Goal: Transaction & Acquisition: Purchase product/service

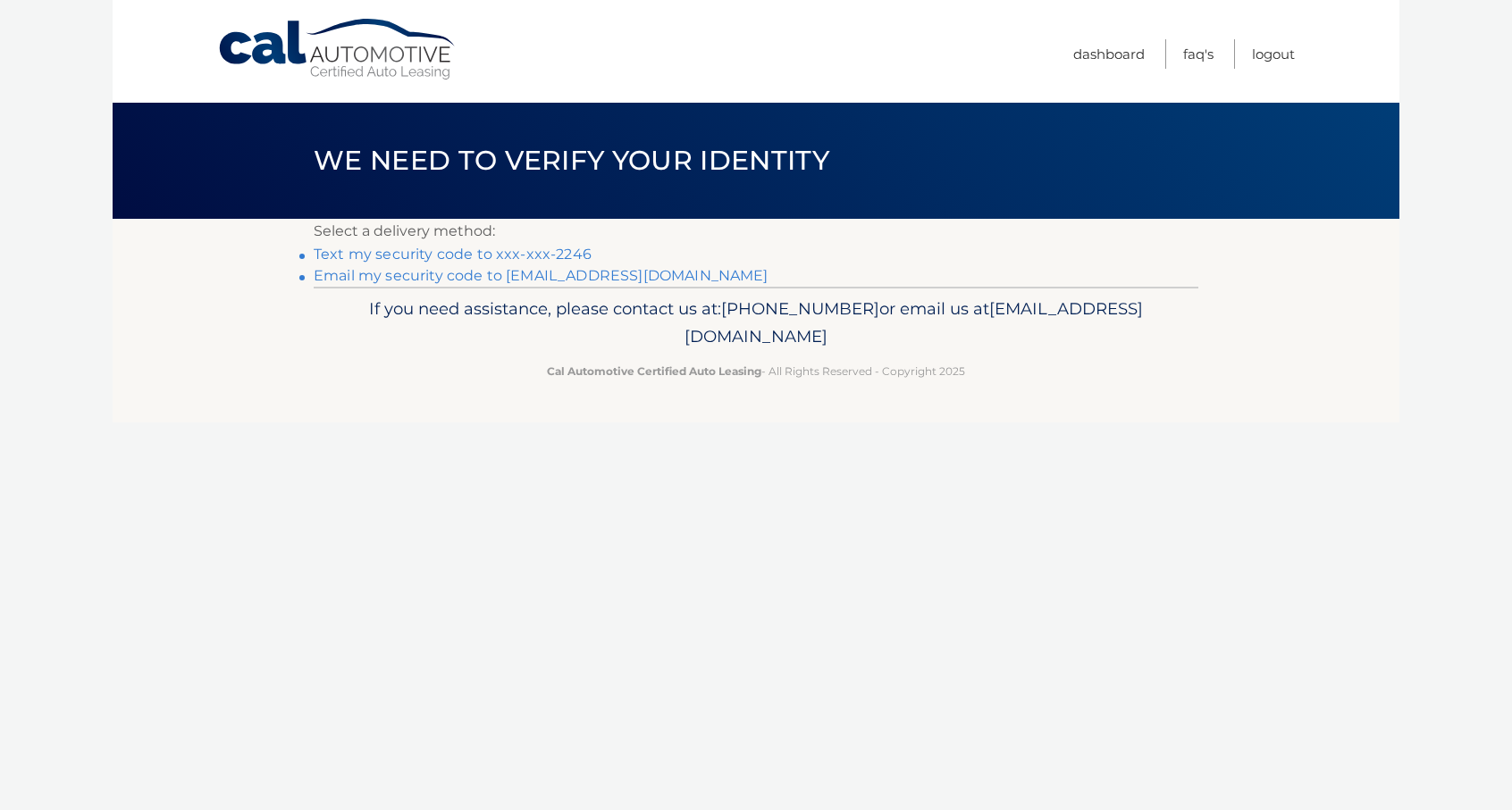
click at [503, 255] on link "Text my security code to xxx-xxx-2246" at bounding box center [452, 254] width 278 height 17
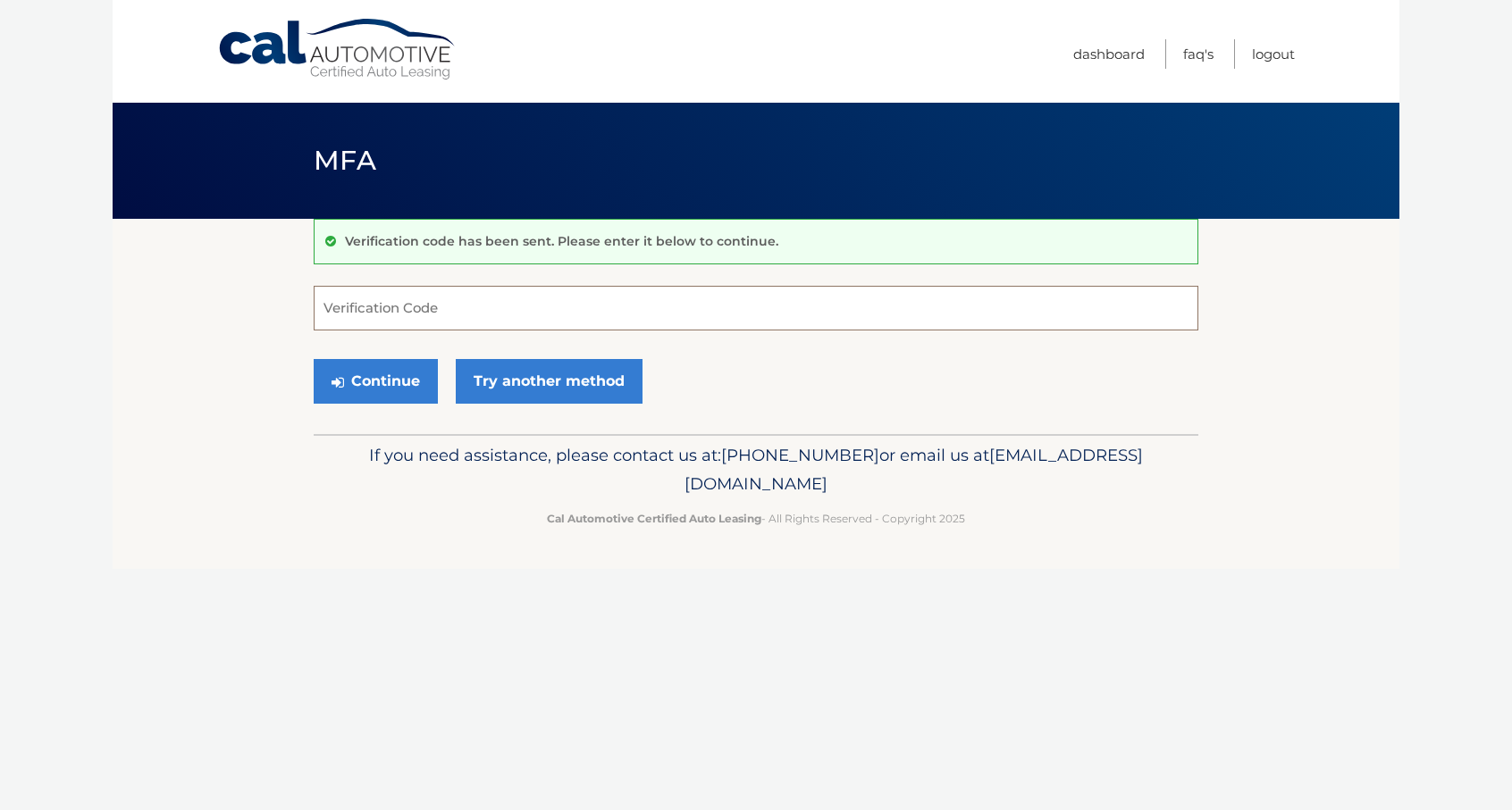
click at [351, 297] on input "Verification Code" at bounding box center [756, 308] width 885 height 44
type input "369898"
click at [314, 359] on button "Continue" at bounding box center [375, 381] width 125 height 44
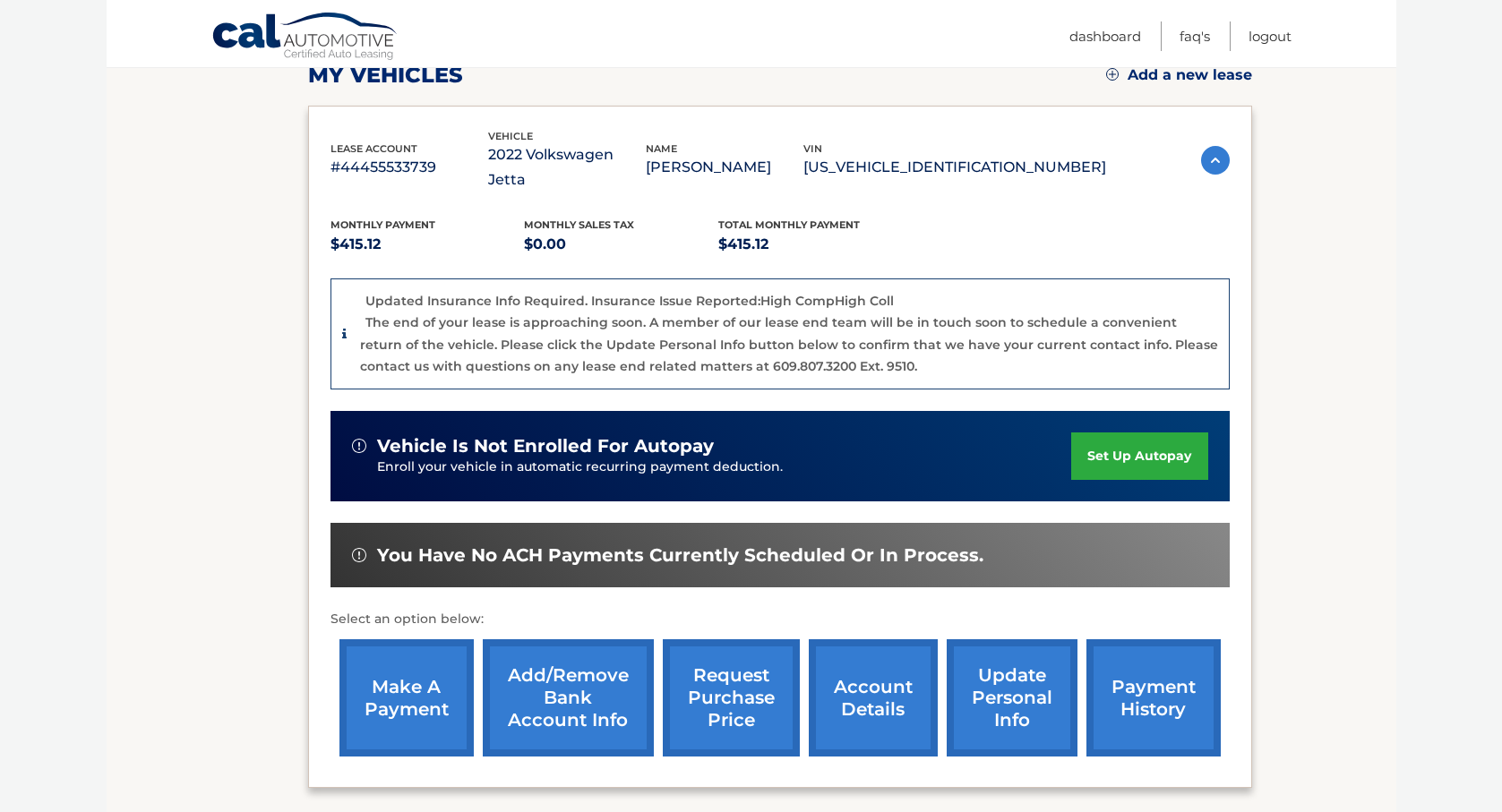
scroll to position [269, 0]
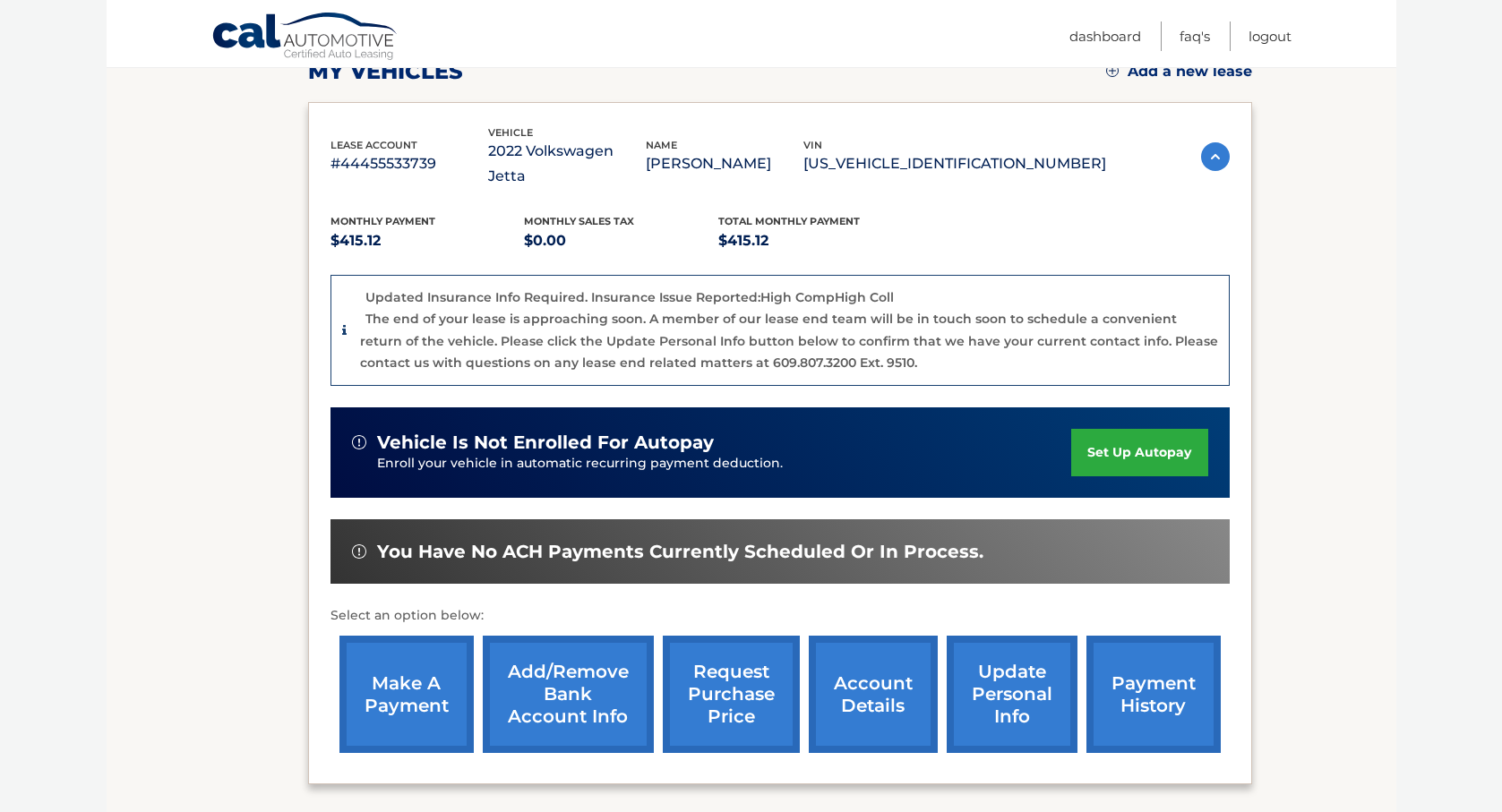
click at [425, 650] on link "make a payment" at bounding box center [406, 695] width 134 height 117
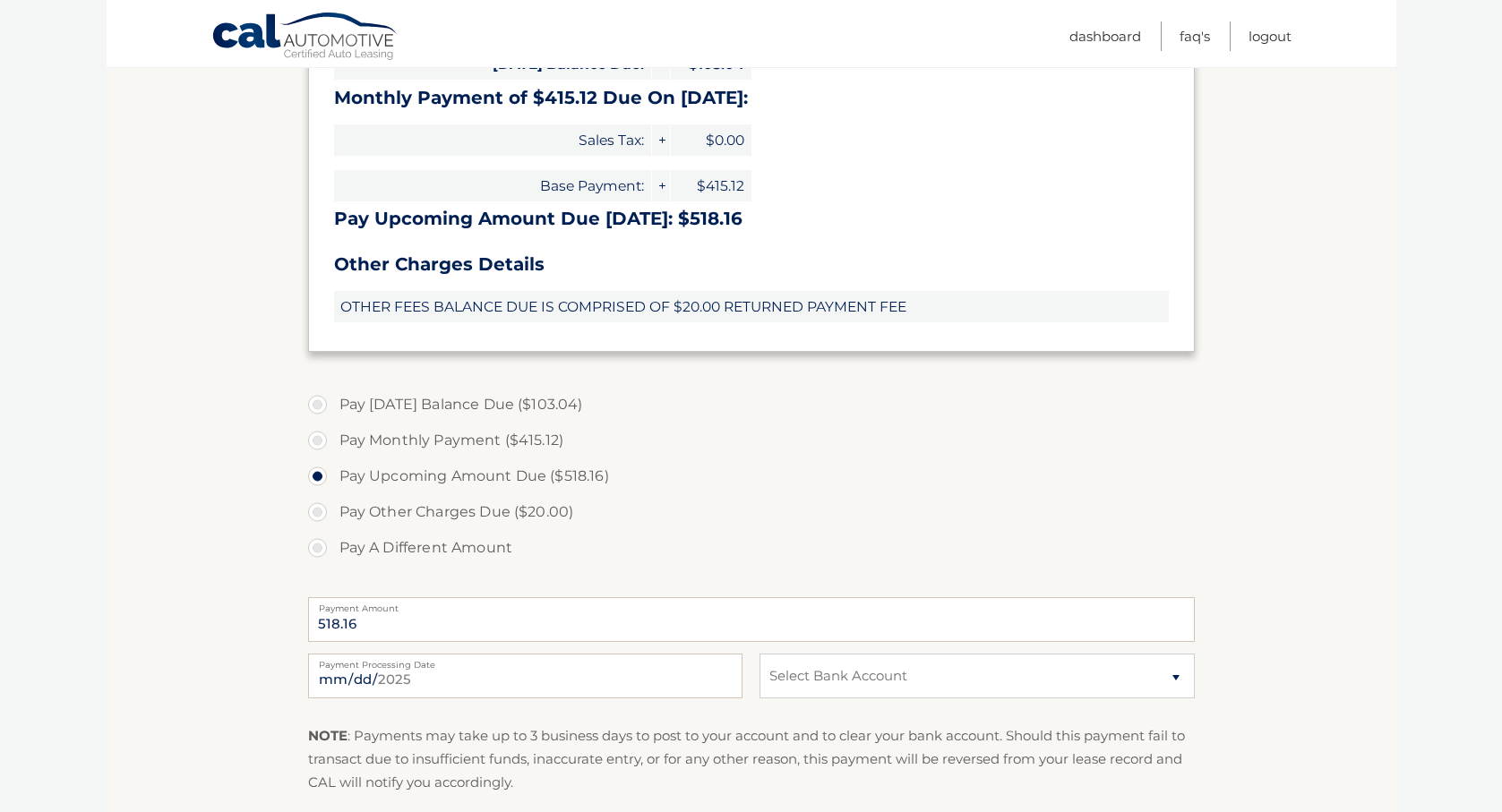
scroll to position [448, 0]
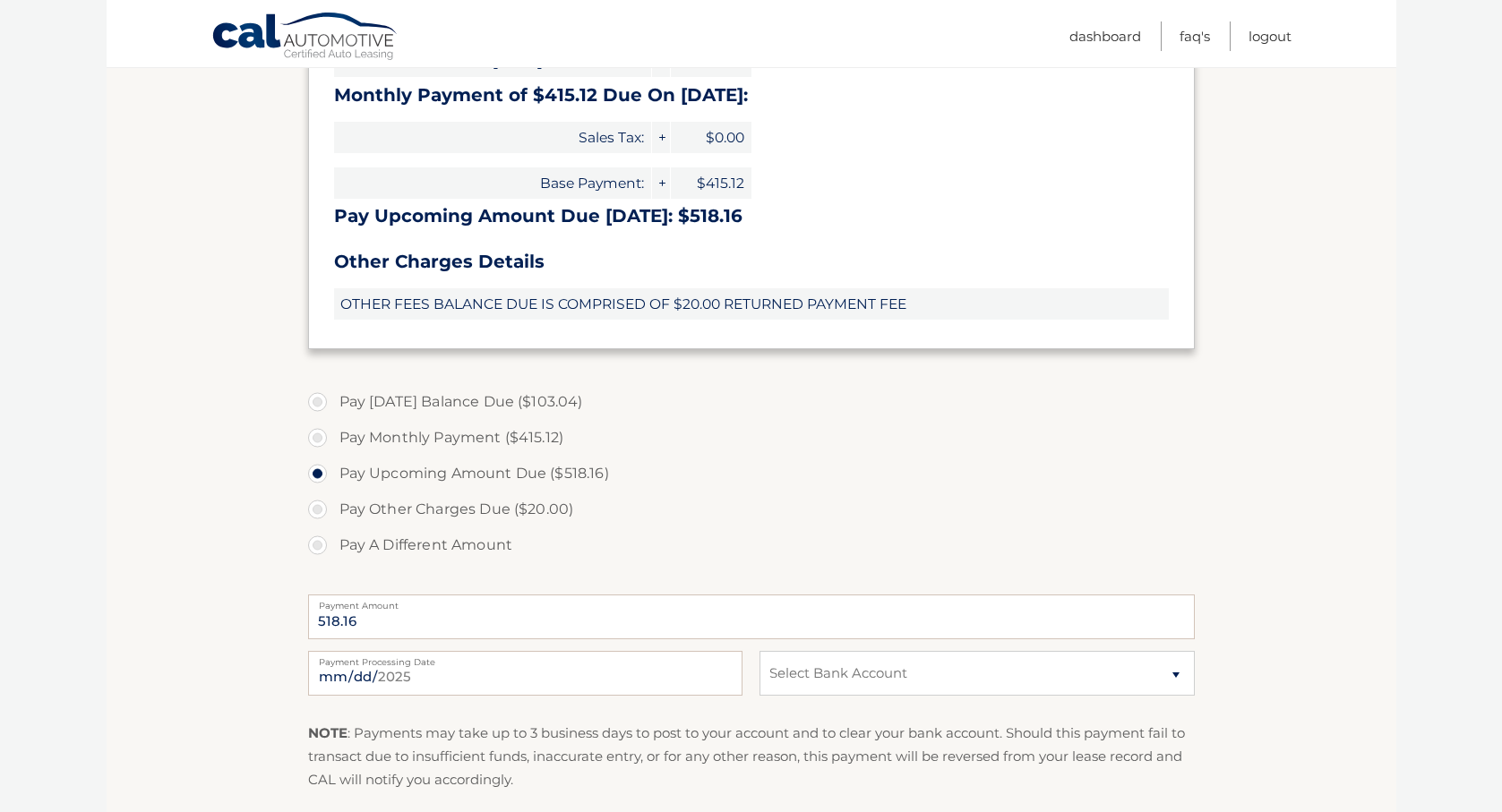
click at [316, 434] on label "Pay Monthly Payment ($415.12)" at bounding box center [751, 437] width 887 height 36
click at [316, 434] on input "Pay Monthly Payment ($415.12)" at bounding box center [324, 434] width 18 height 29
radio input "true"
type input "415.12"
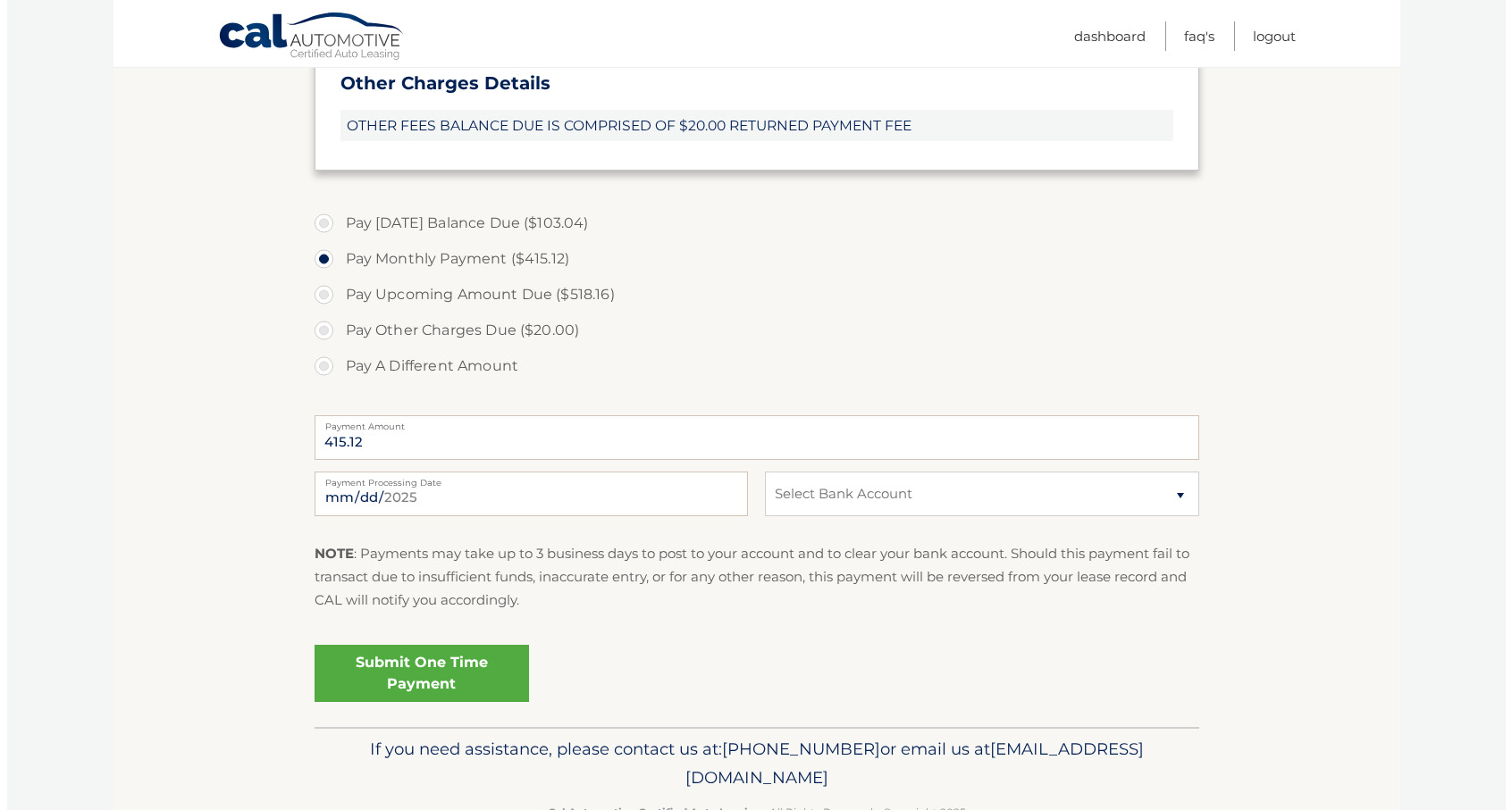
scroll to position [625, 0]
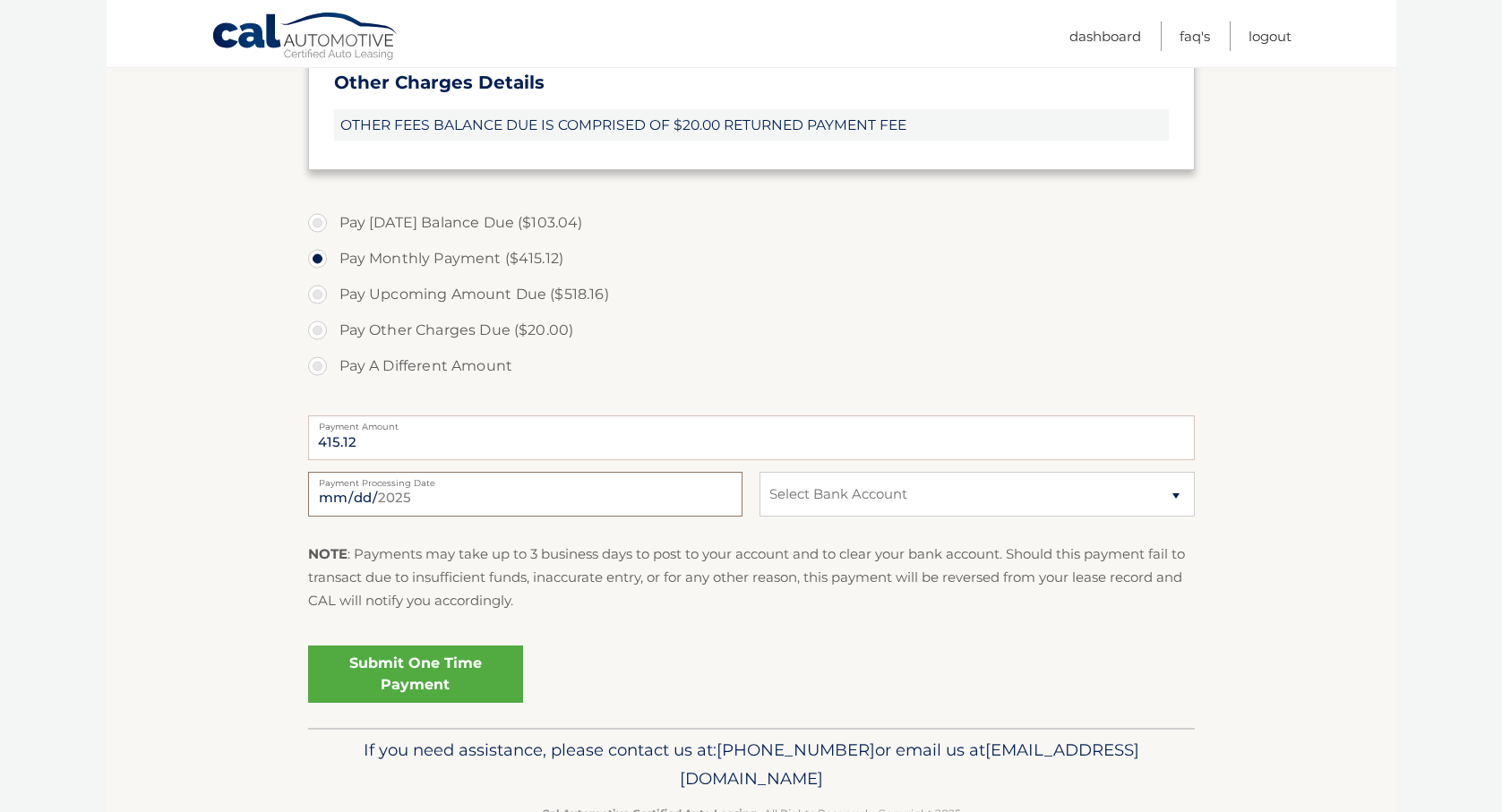
click at [537, 502] on input "2025-09-20" at bounding box center [525, 494] width 435 height 44
type input "2025-09-30"
click at [1172, 497] on select "Select Bank Account Checking CITIBANK NA *****5111 Checking CITIBANK NA *****25…" at bounding box center [977, 494] width 435 height 44
select select "YTdjMWEyMzMtZjA3YS00ZmY4LWI4NjMtZDkzZmE5YmVlOTlj"
click at [759, 472] on select "Select Bank Account Checking CITIBANK NA *****5111 Checking CITIBANK NA *****25…" at bounding box center [977, 494] width 435 height 44
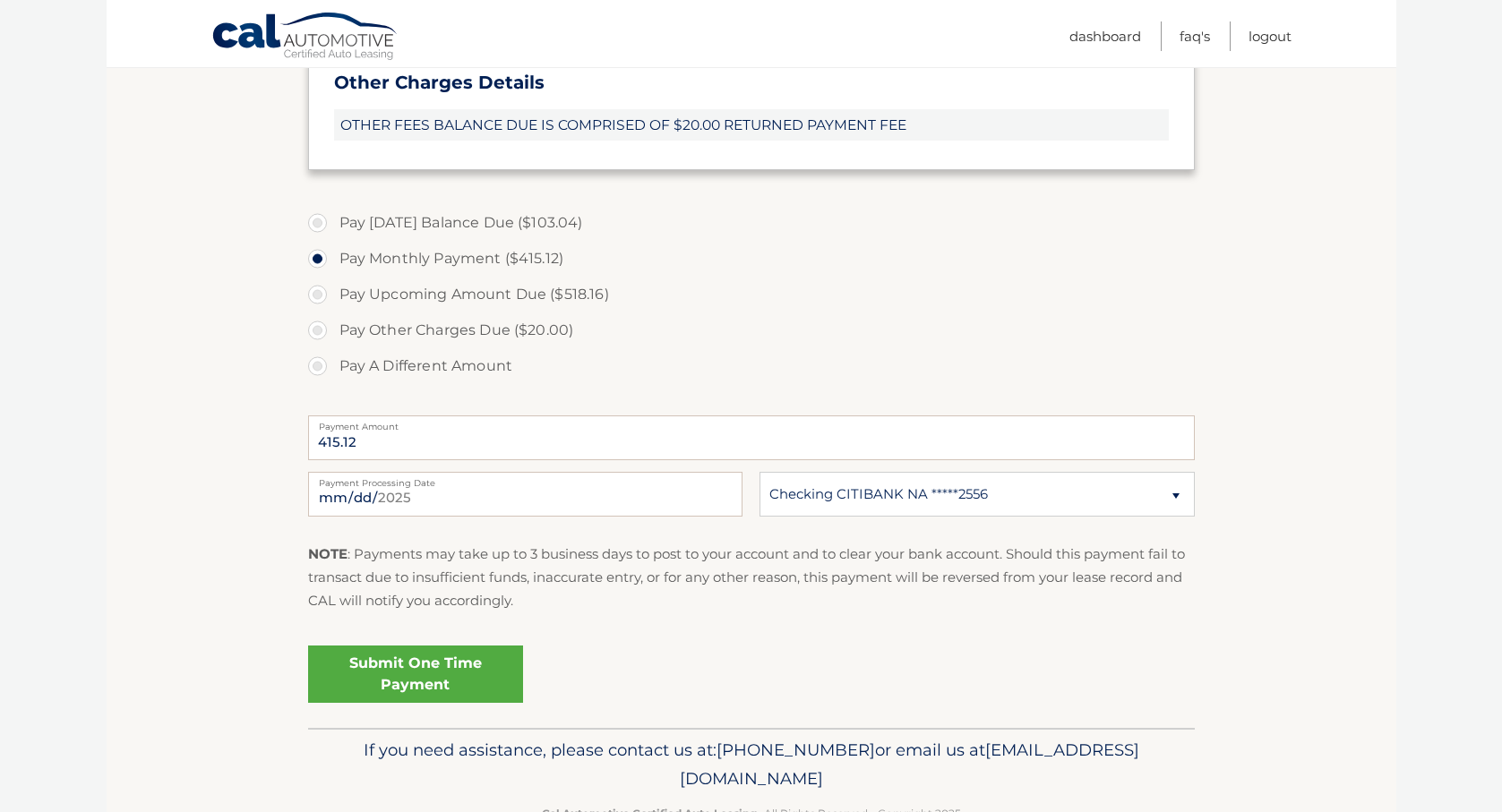
click at [447, 671] on link "Submit One Time Payment" at bounding box center [415, 674] width 215 height 57
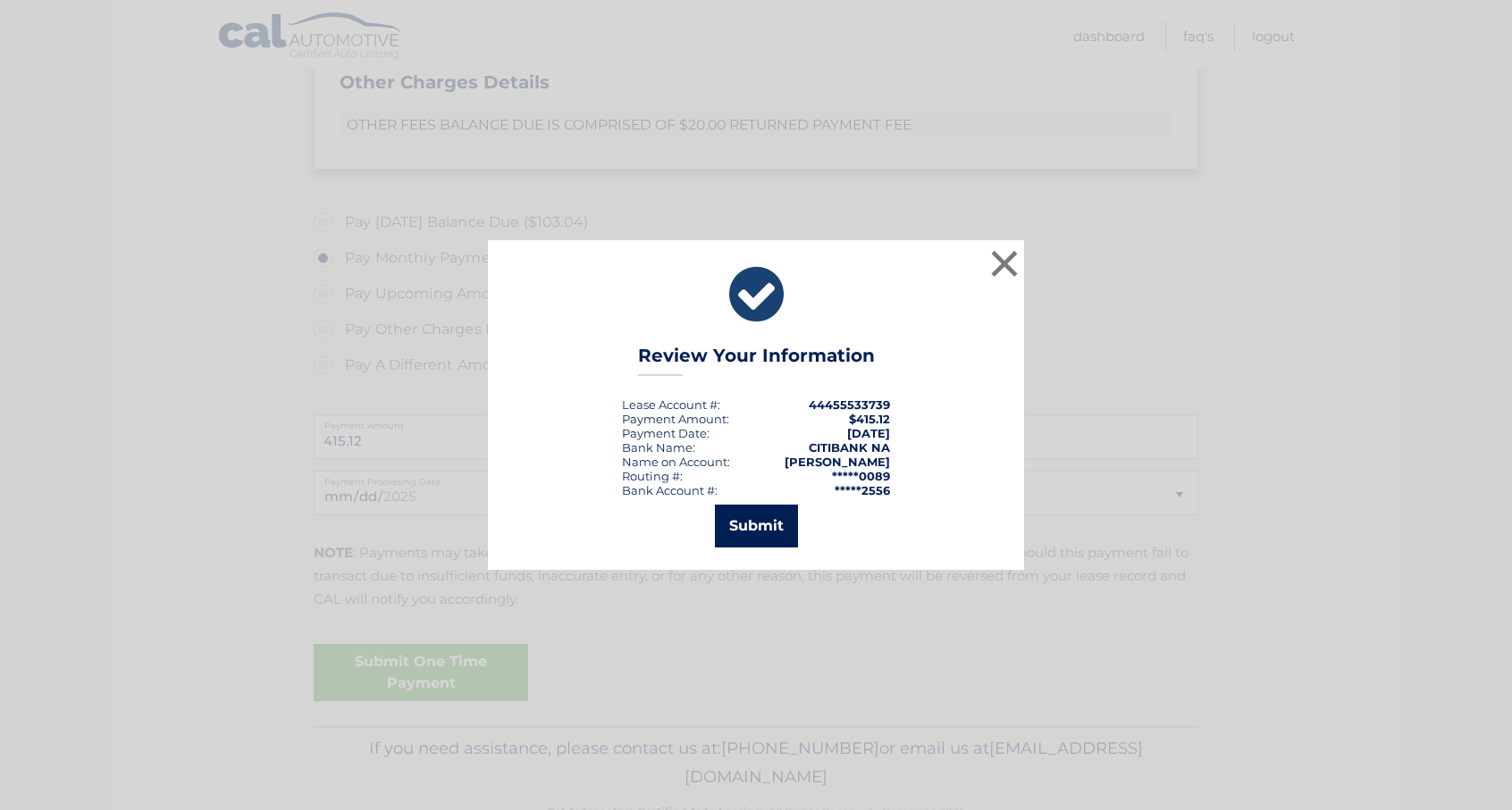
drag, startPoint x: 768, startPoint y: 519, endPoint x: 758, endPoint y: 525, distance: 11.7
click at [761, 523] on button "Submit" at bounding box center [756, 526] width 83 height 42
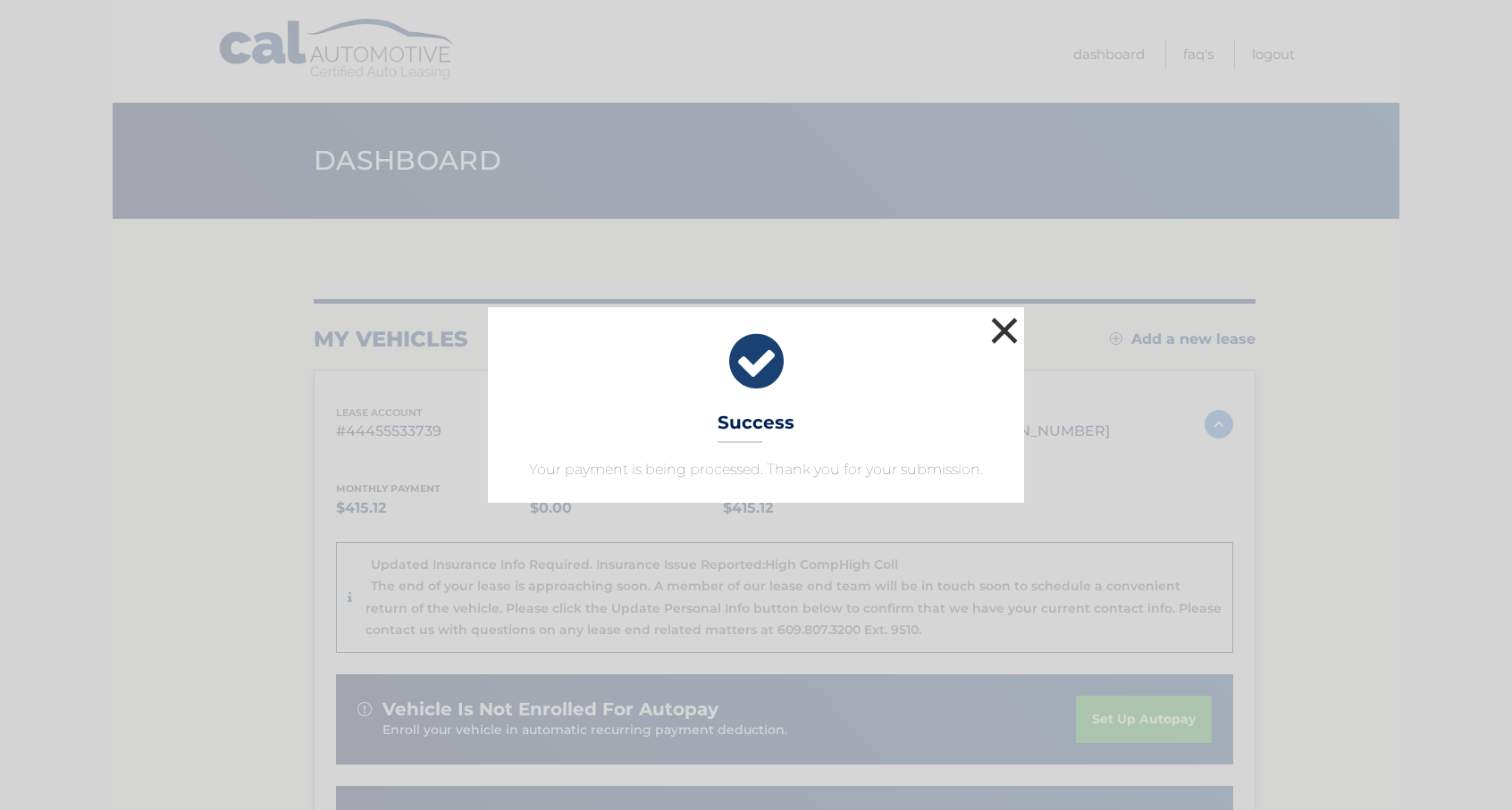
click at [1006, 329] on button "×" at bounding box center [1004, 330] width 36 height 36
